Goal: Entertainment & Leisure: Consume media (video, audio)

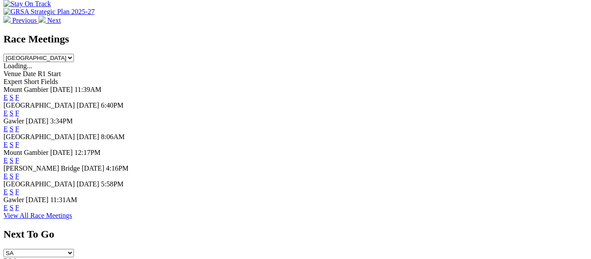
scroll to position [393, 0]
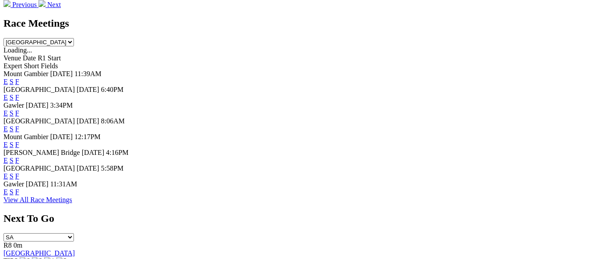
click at [8, 195] on link "E" at bounding box center [5, 191] width 4 height 7
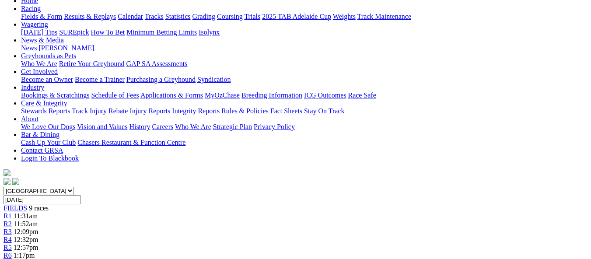
scroll to position [87, 0]
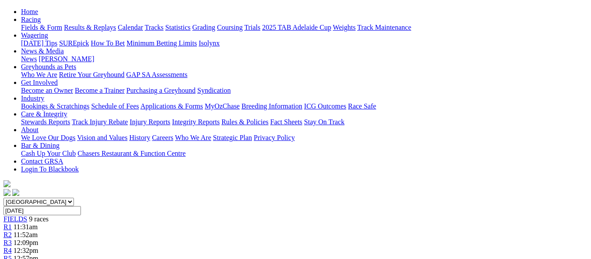
click at [38, 231] on span "11:52am" at bounding box center [26, 234] width 24 height 7
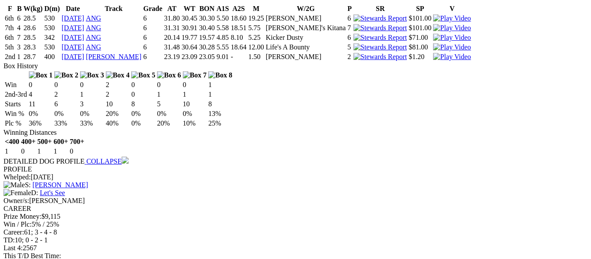
scroll to position [699, 0]
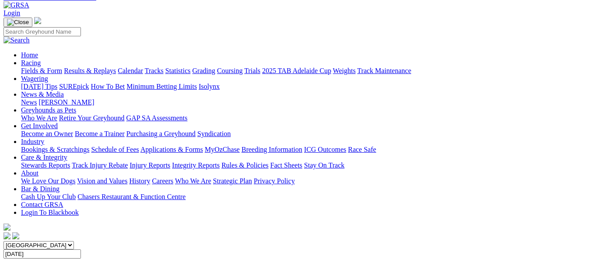
scroll to position [44, 0]
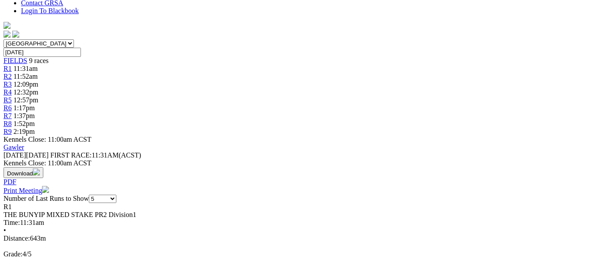
scroll to position [175, 0]
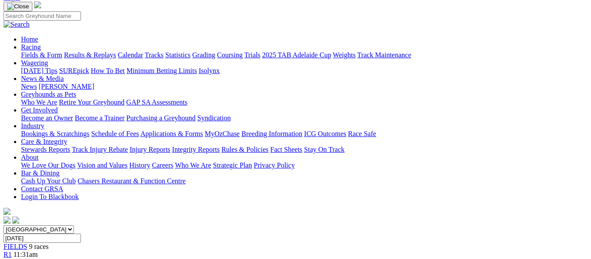
scroll to position [0, 0]
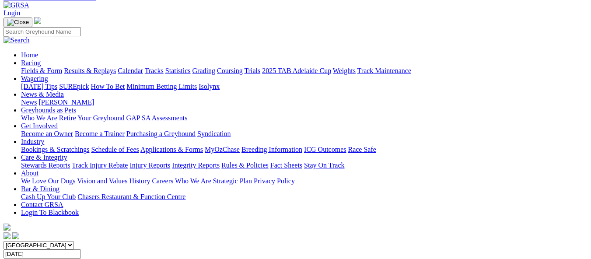
scroll to position [44, 0]
